Goal: Find contact information: Find contact information

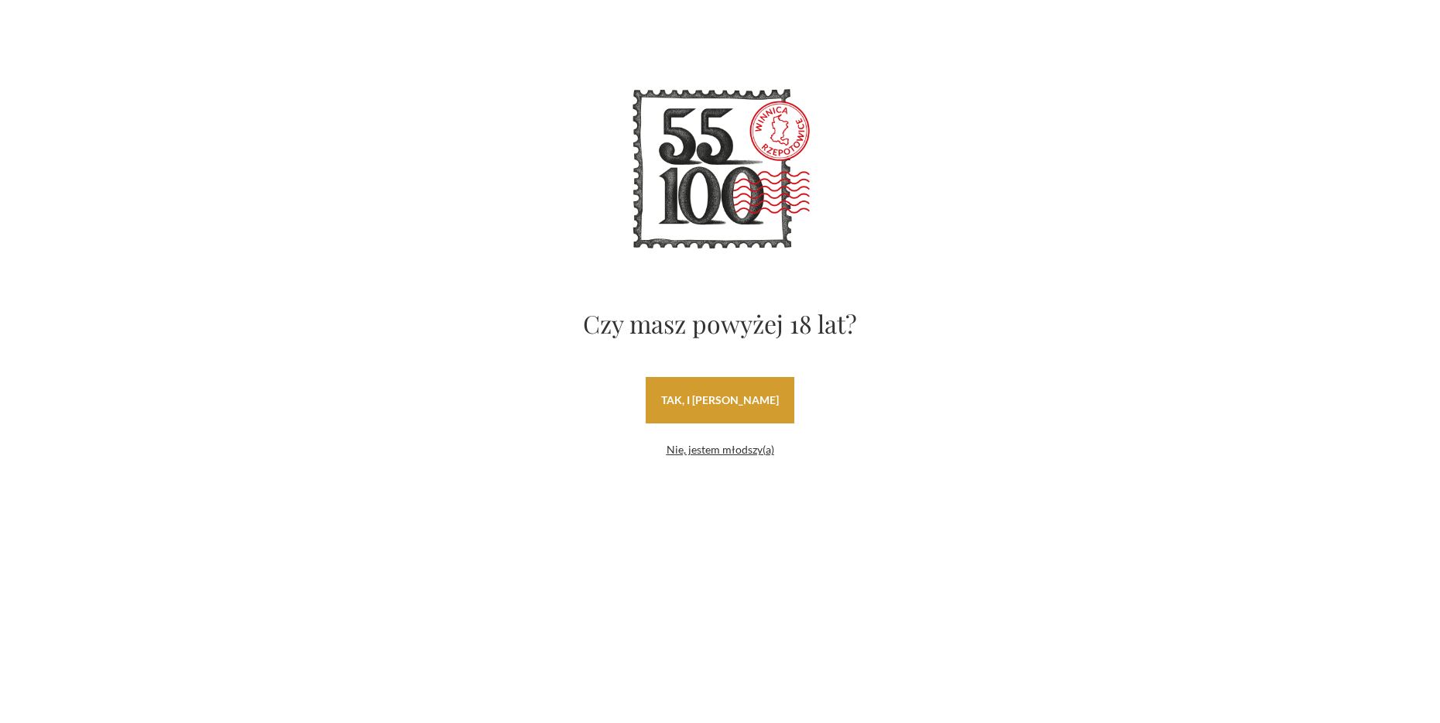
click at [746, 394] on link "tak, i uwielbiam wino" at bounding box center [720, 400] width 149 height 46
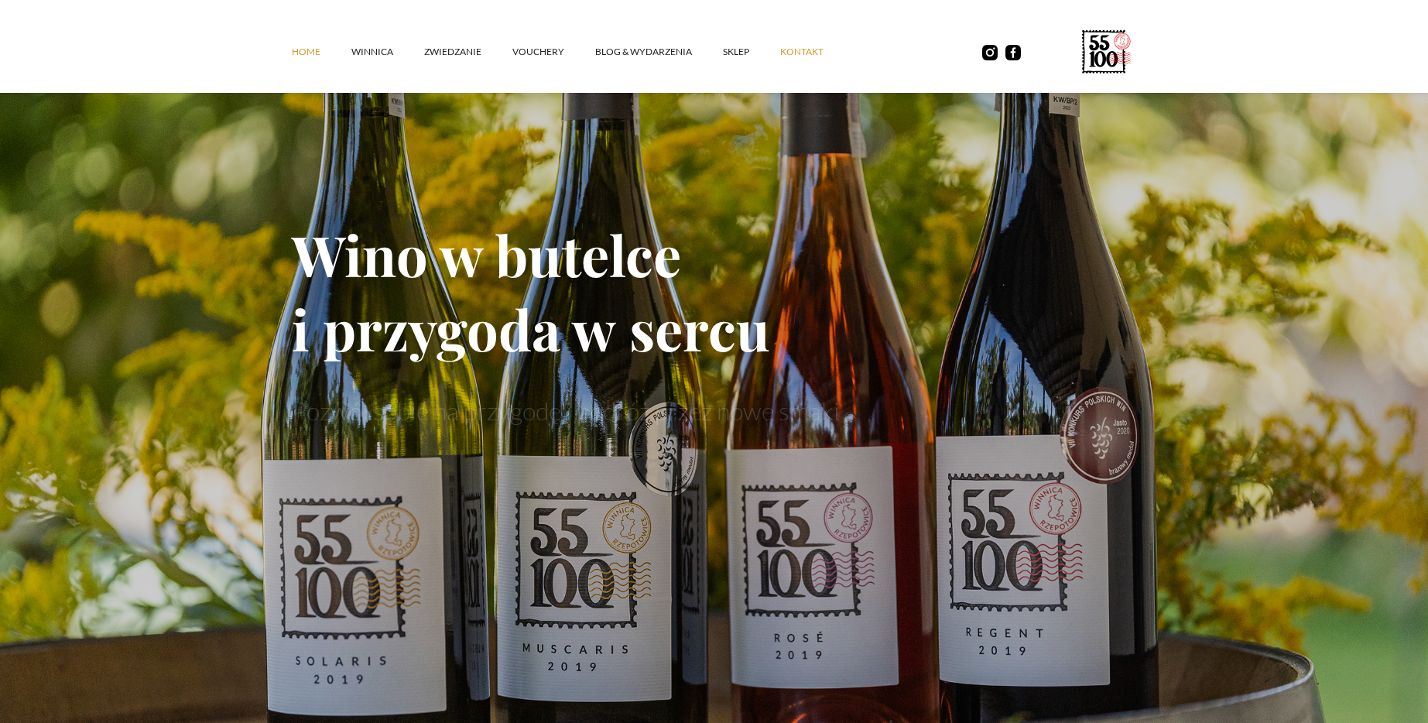
click at [793, 54] on link "kontakt" at bounding box center [817, 52] width 74 height 46
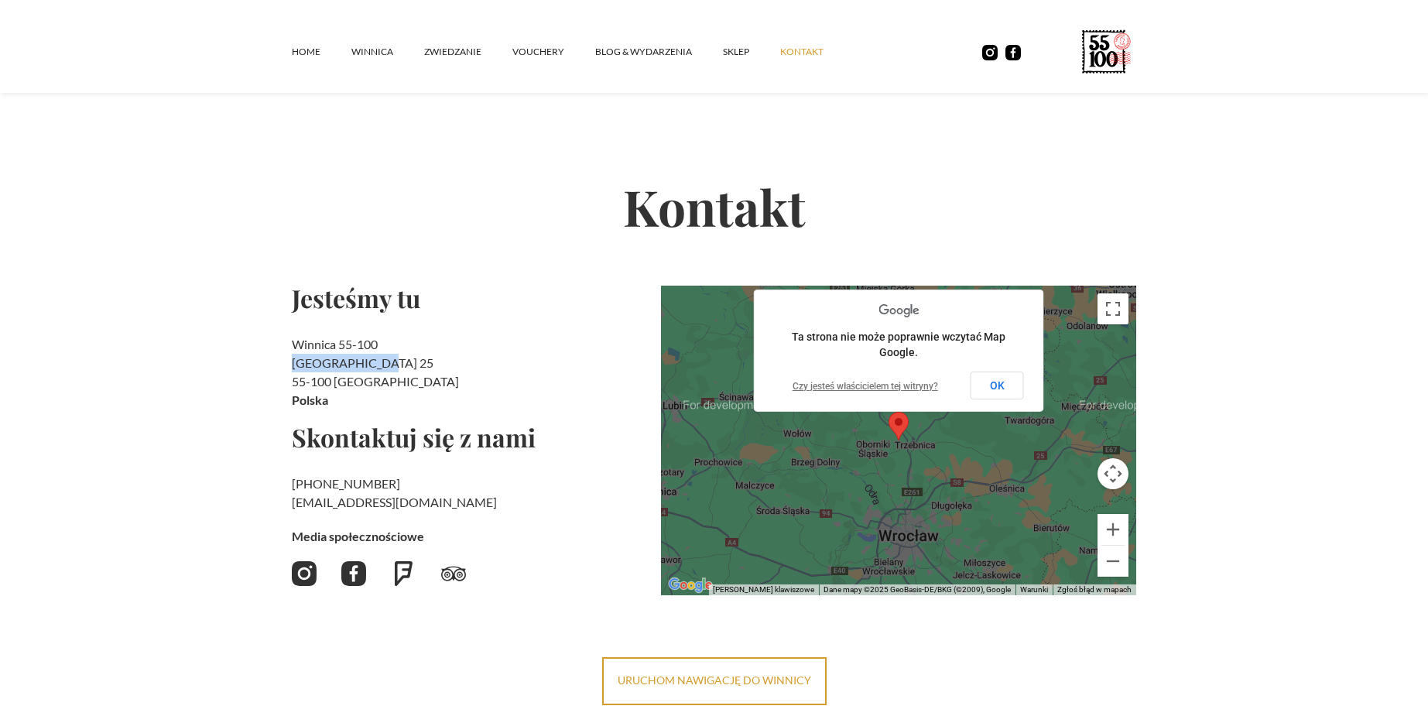
drag, startPoint x: 293, startPoint y: 364, endPoint x: 385, endPoint y: 368, distance: 91.4
click at [385, 368] on h2 "Winnica 55-100 Rzepotowice 25 55-100 Trzebnica Polska" at bounding box center [470, 372] width 357 height 74
copy h2 "Rzepotowice 25"
drag, startPoint x: 397, startPoint y: 484, endPoint x: 317, endPoint y: 484, distance: 80.5
click at [317, 484] on h2 "+48 730 706 690 ‍ kontakt@55100.pl" at bounding box center [470, 492] width 357 height 37
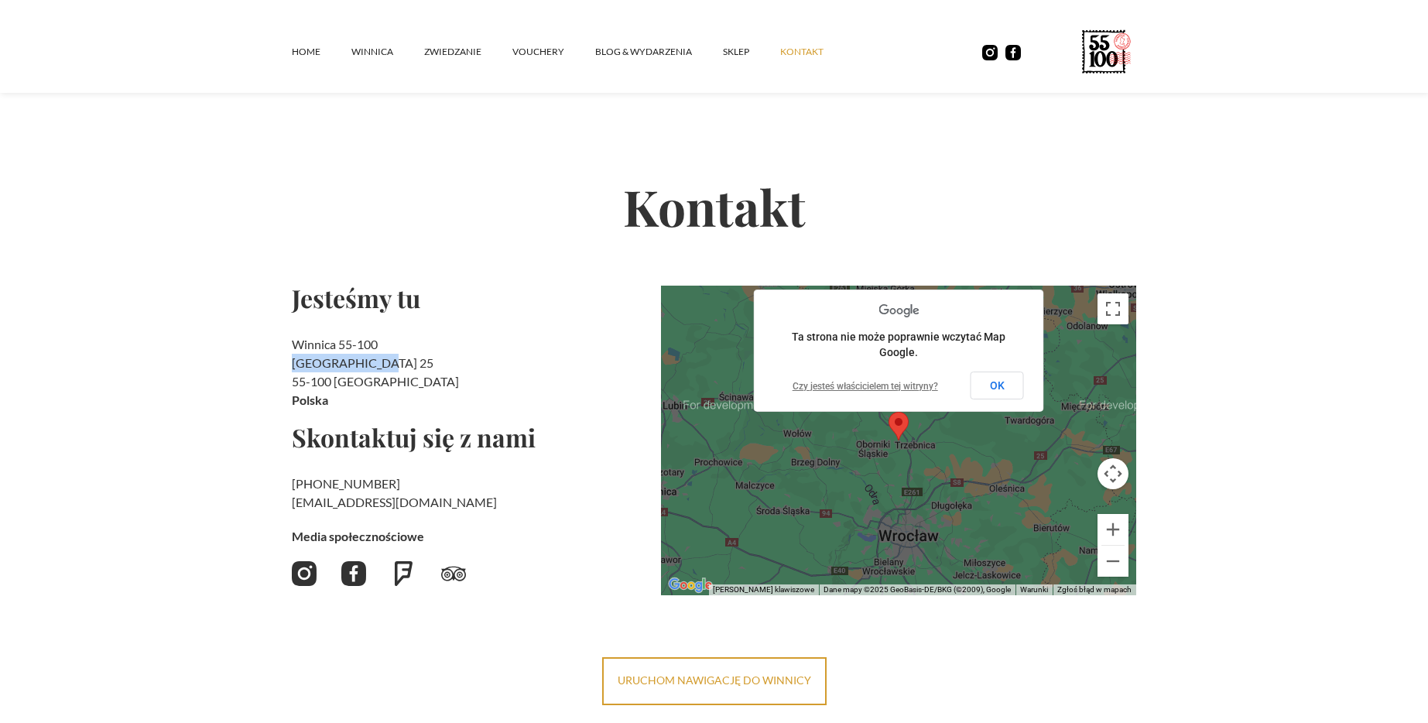
copy link "730 706 690"
